Goal: Entertainment & Leisure: Consume media (video, audio)

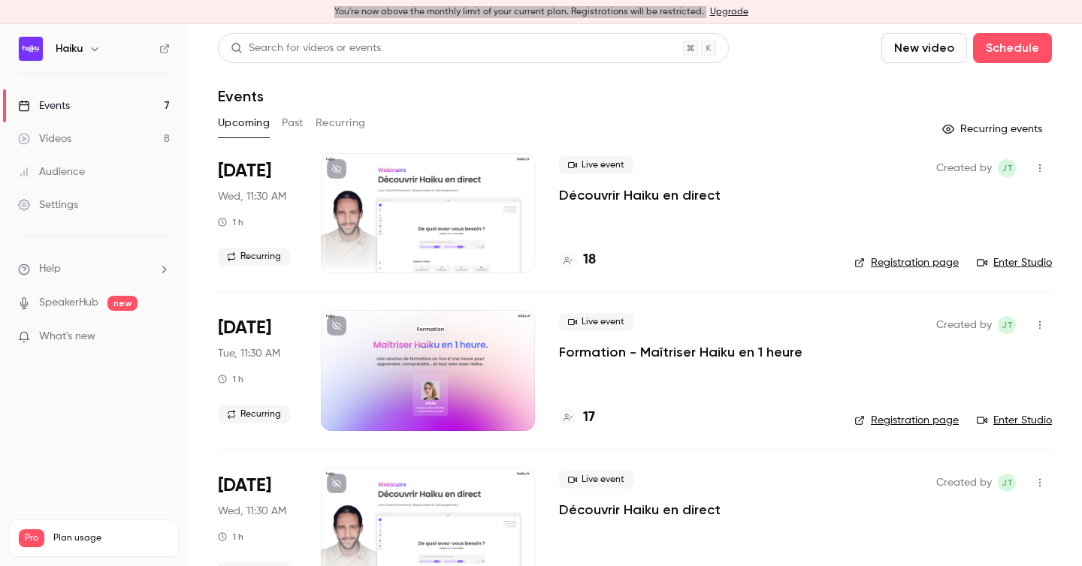
click at [57, 145] on div "Videos" at bounding box center [44, 138] width 53 height 15
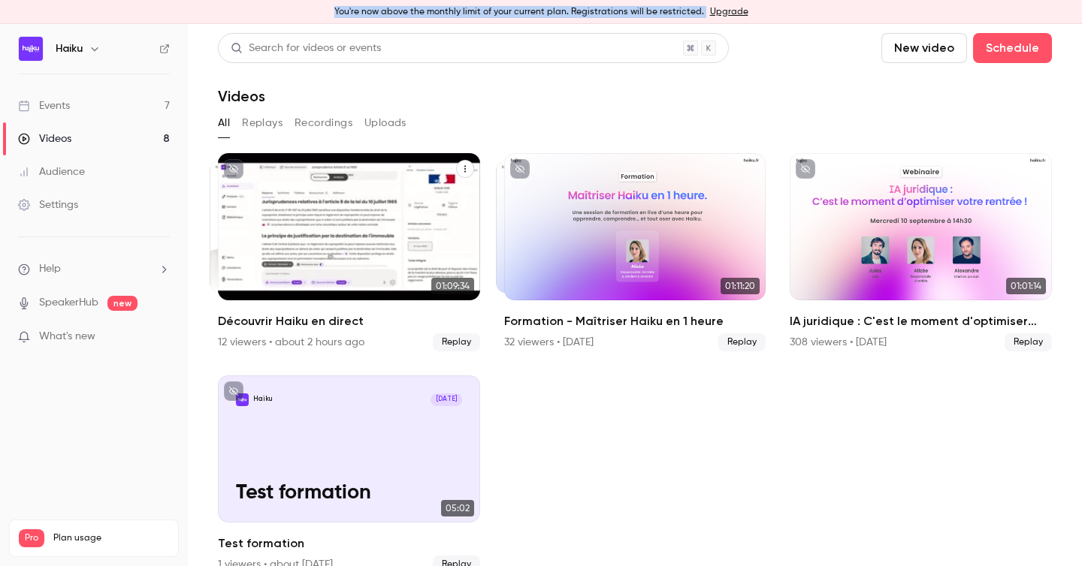
click at [388, 315] on h2 "Découvrir Haiku en direct" at bounding box center [349, 321] width 262 height 18
